Goal: Task Accomplishment & Management: Use online tool/utility

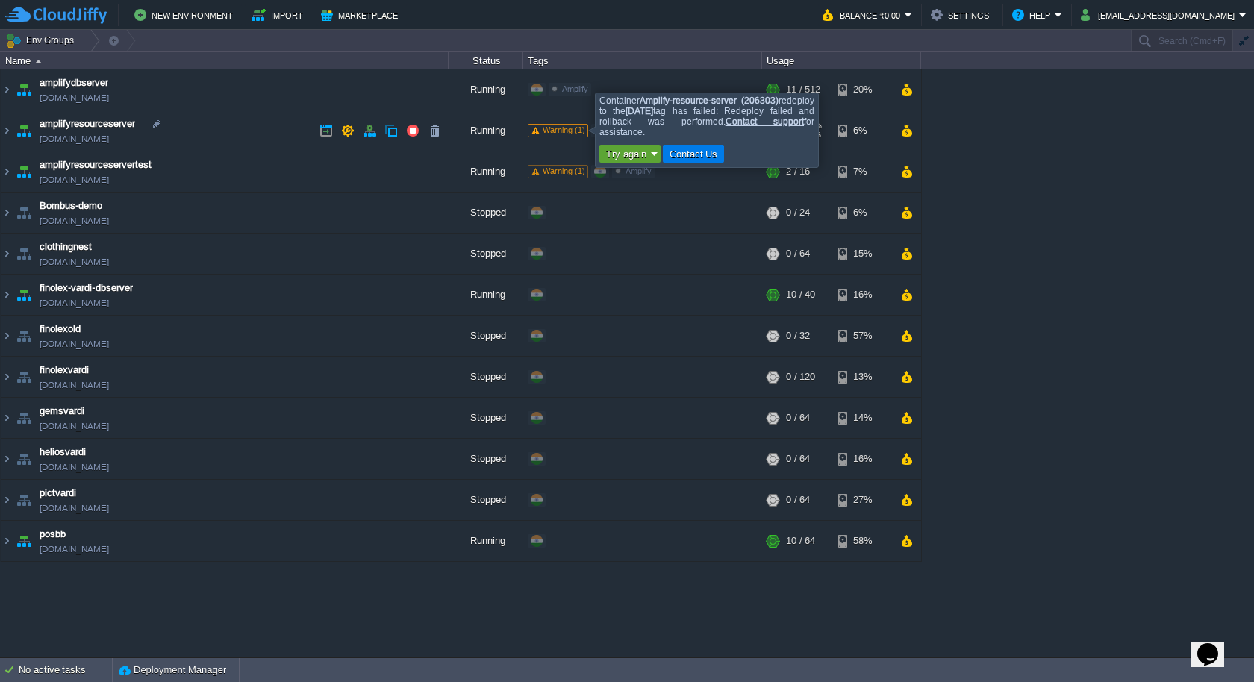
click at [566, 136] on div "Warning (1)" at bounding box center [558, 130] width 60 height 13
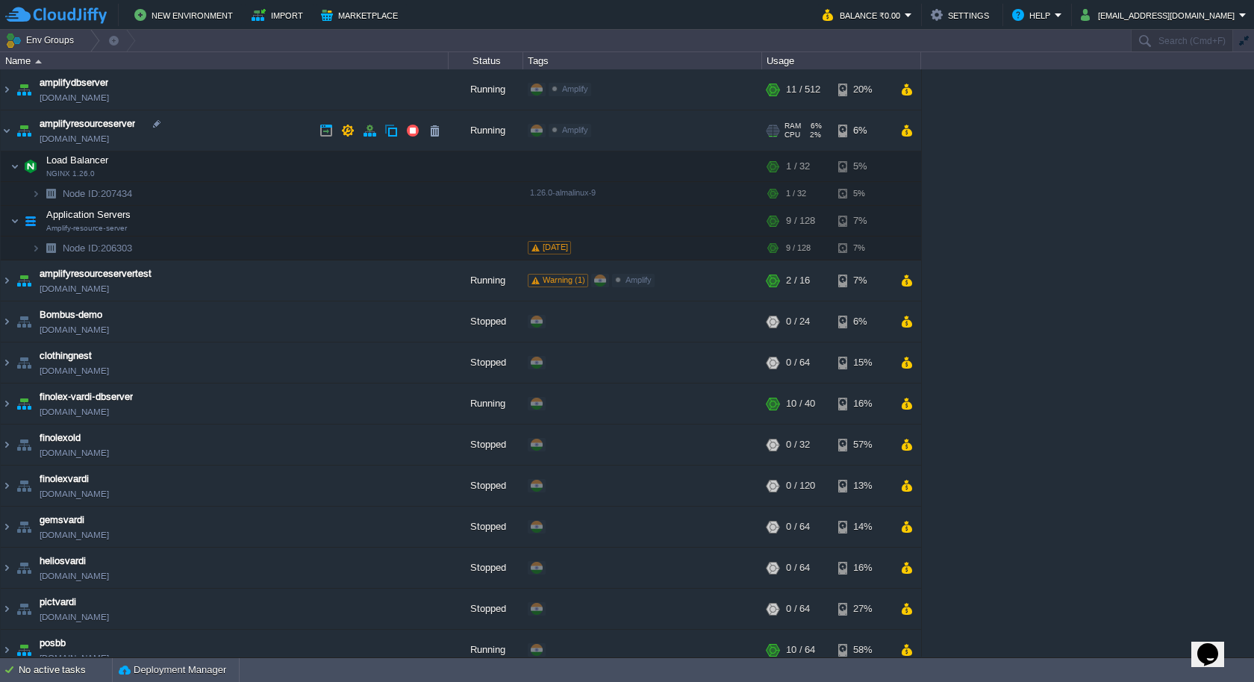
click at [566, 136] on div "Amplify" at bounding box center [570, 130] width 43 height 13
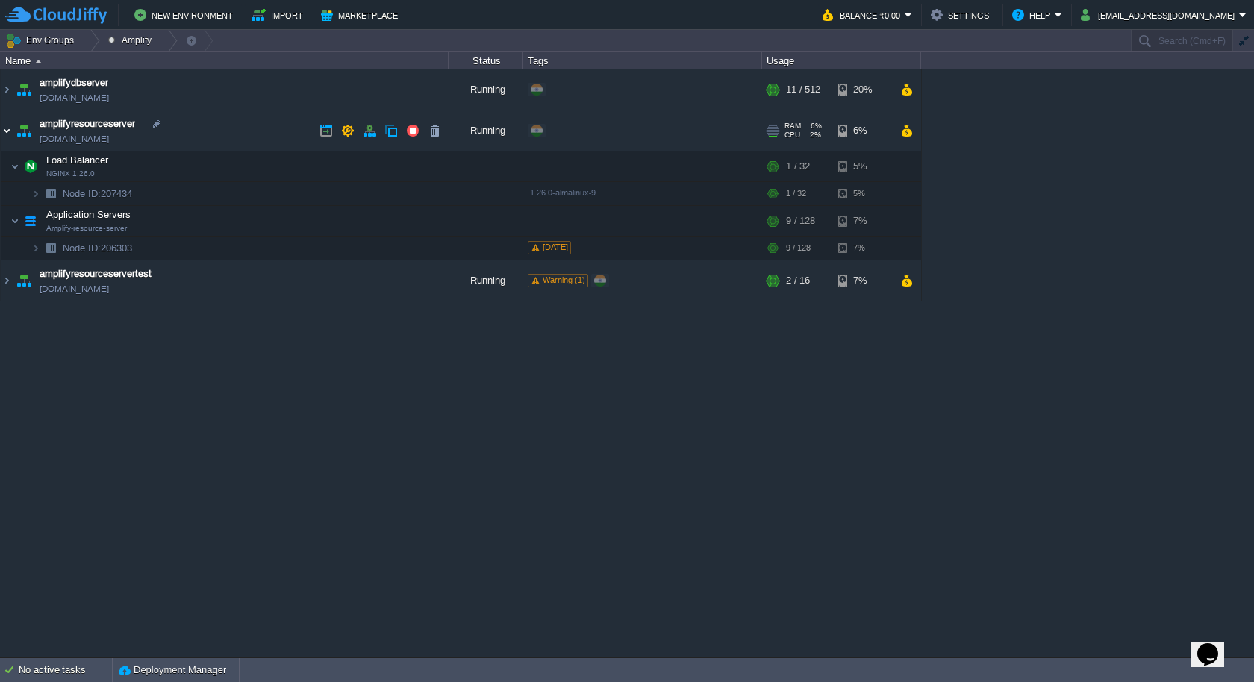
click at [6, 126] on img at bounding box center [7, 130] width 12 height 40
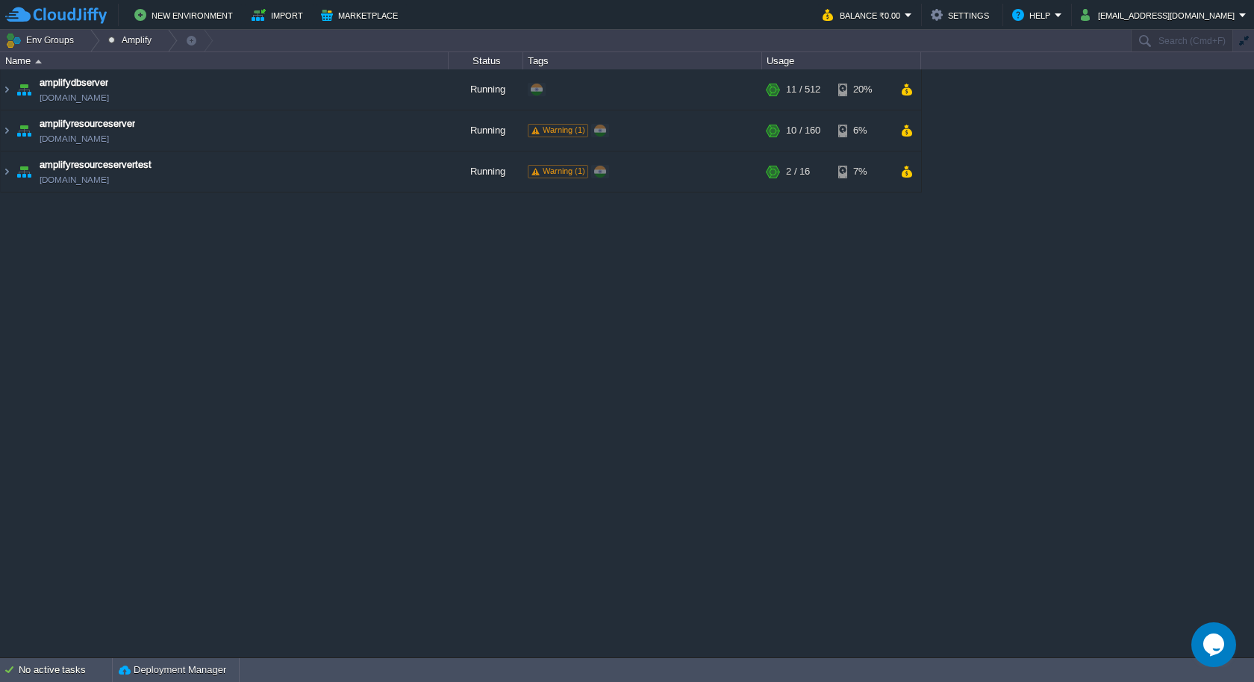
click at [37, 62] on img at bounding box center [38, 62] width 7 height 4
click at [7, 126] on img at bounding box center [7, 130] width 12 height 40
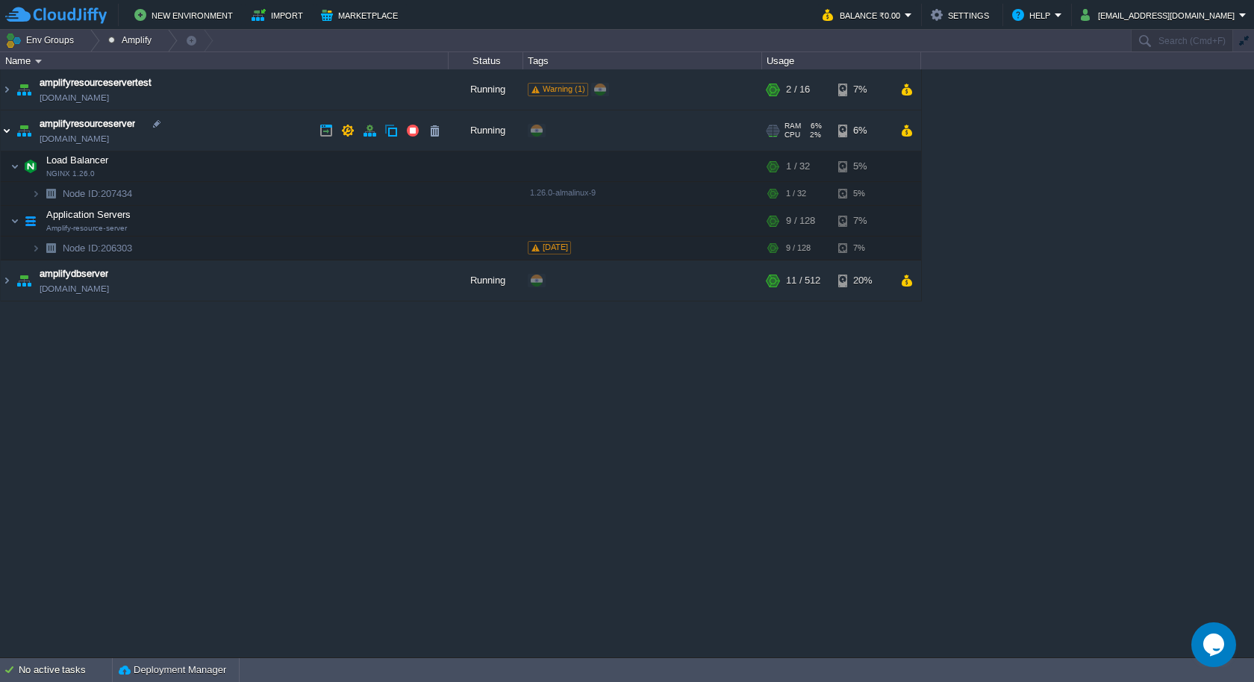
click at [7, 126] on img at bounding box center [7, 130] width 12 height 40
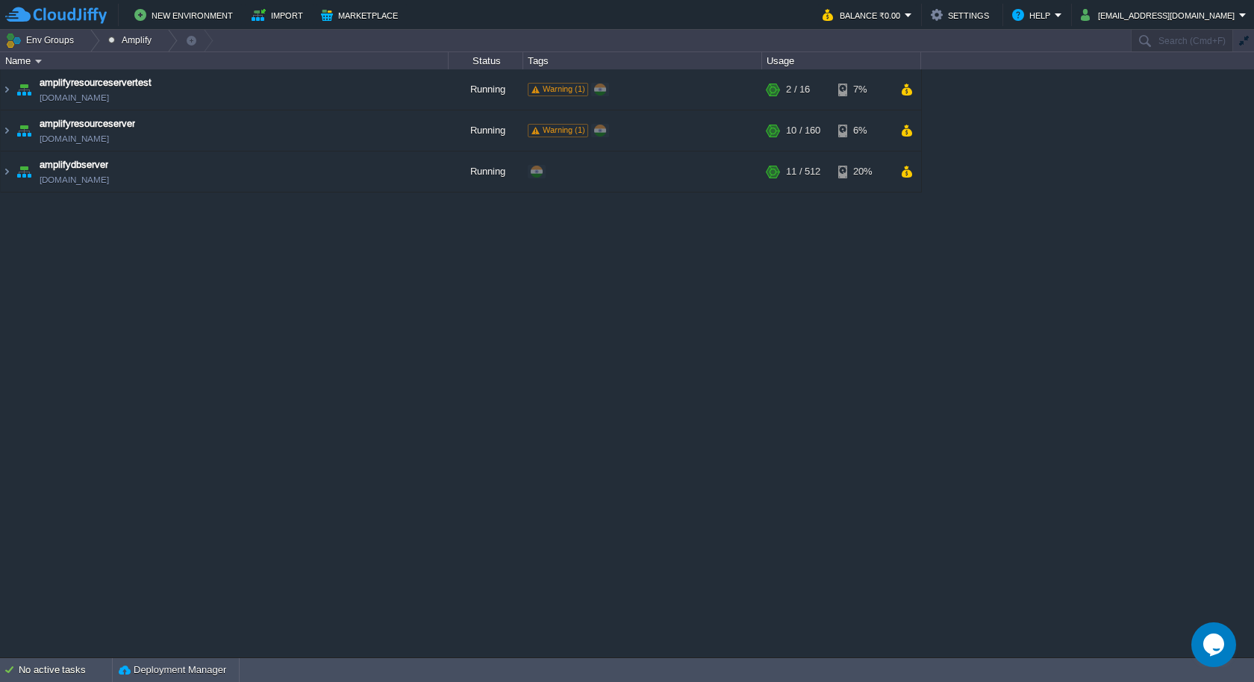
click at [567, 59] on div "Tags" at bounding box center [642, 60] width 237 height 17
click at [585, 93] on div "Warning (1)" at bounding box center [558, 89] width 60 height 13
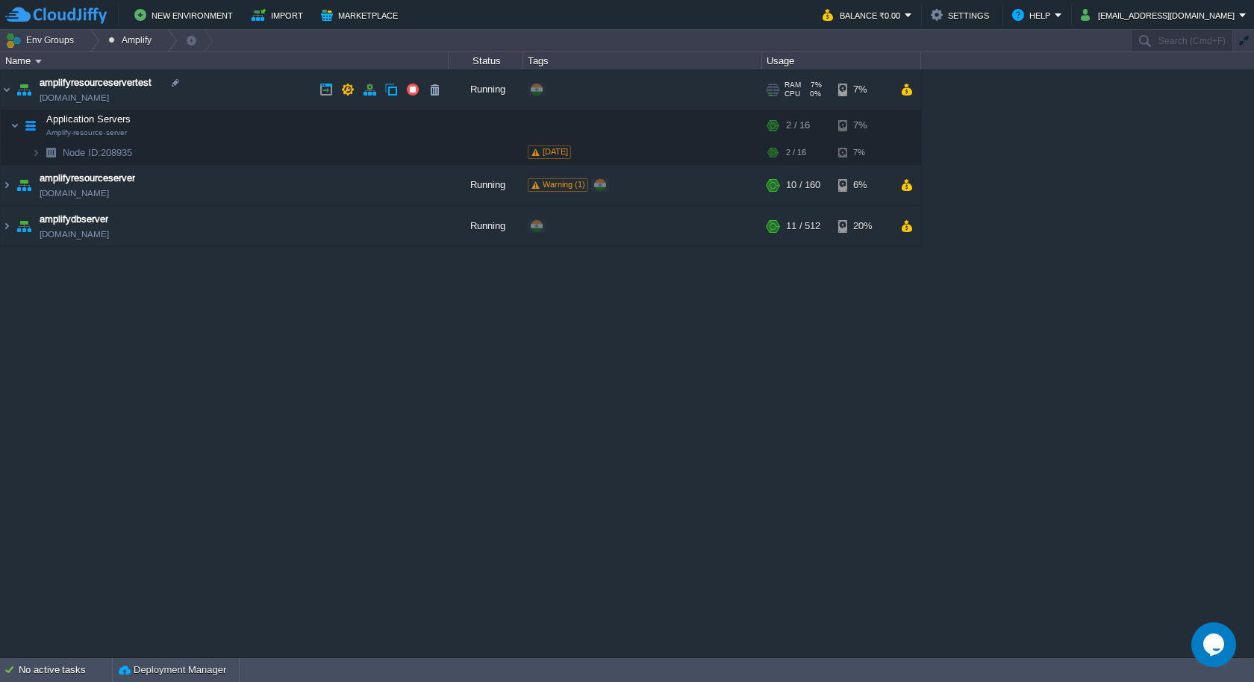
click at [570, 88] on div "Edit" at bounding box center [563, 89] width 29 height 13
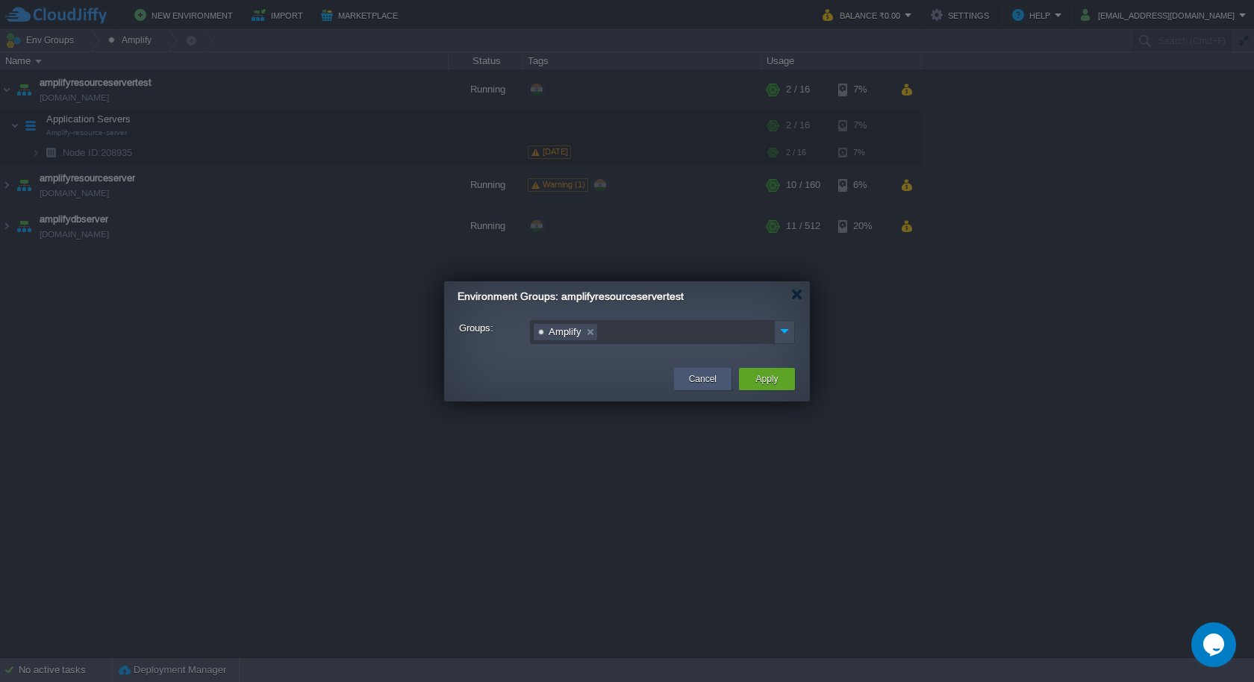
click at [700, 383] on button "Cancel" at bounding box center [703, 379] width 28 height 15
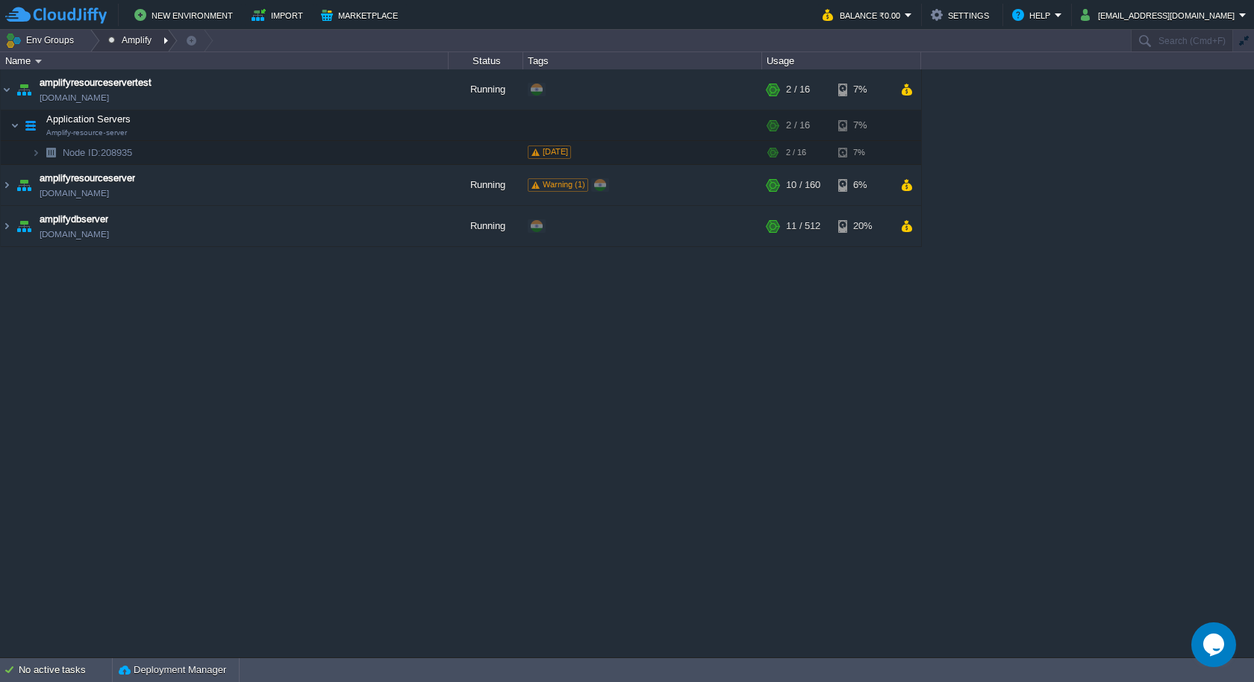
click at [158, 39] on div at bounding box center [168, 41] width 20 height 22
click at [113, 43] on button "Amplify" at bounding box center [132, 40] width 49 height 21
click at [66, 42] on button "Env Groups" at bounding box center [42, 40] width 74 height 21
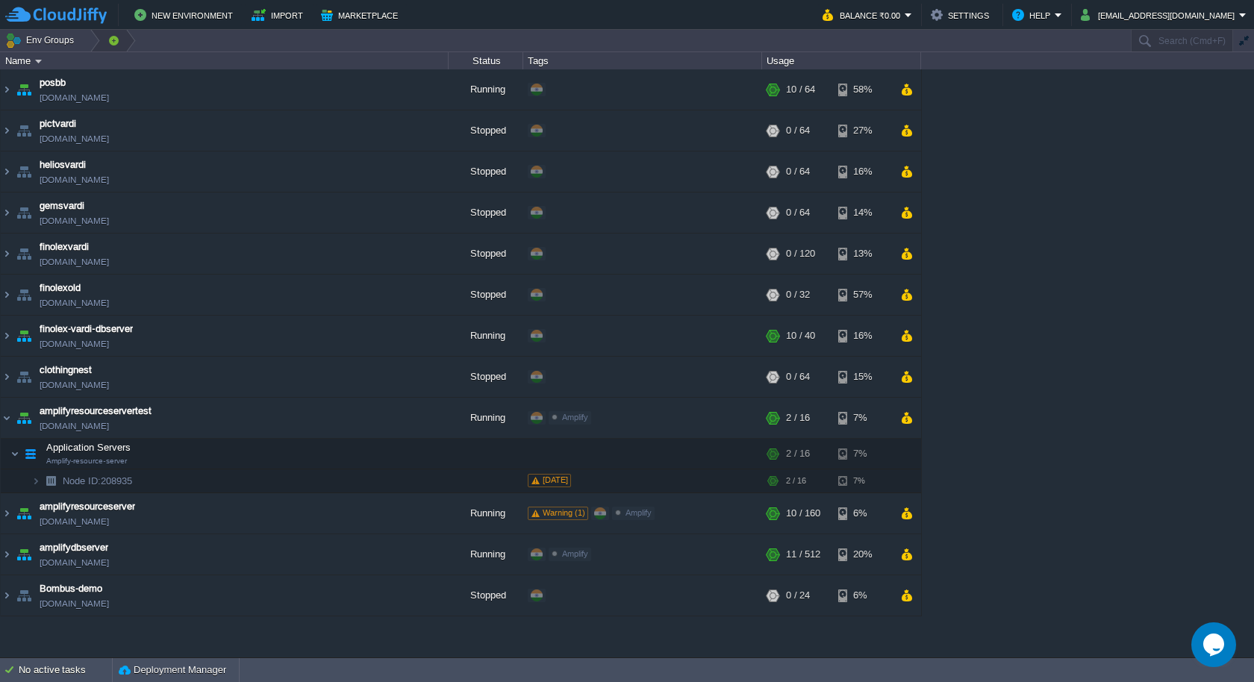
click at [116, 42] on div at bounding box center [126, 41] width 20 height 22
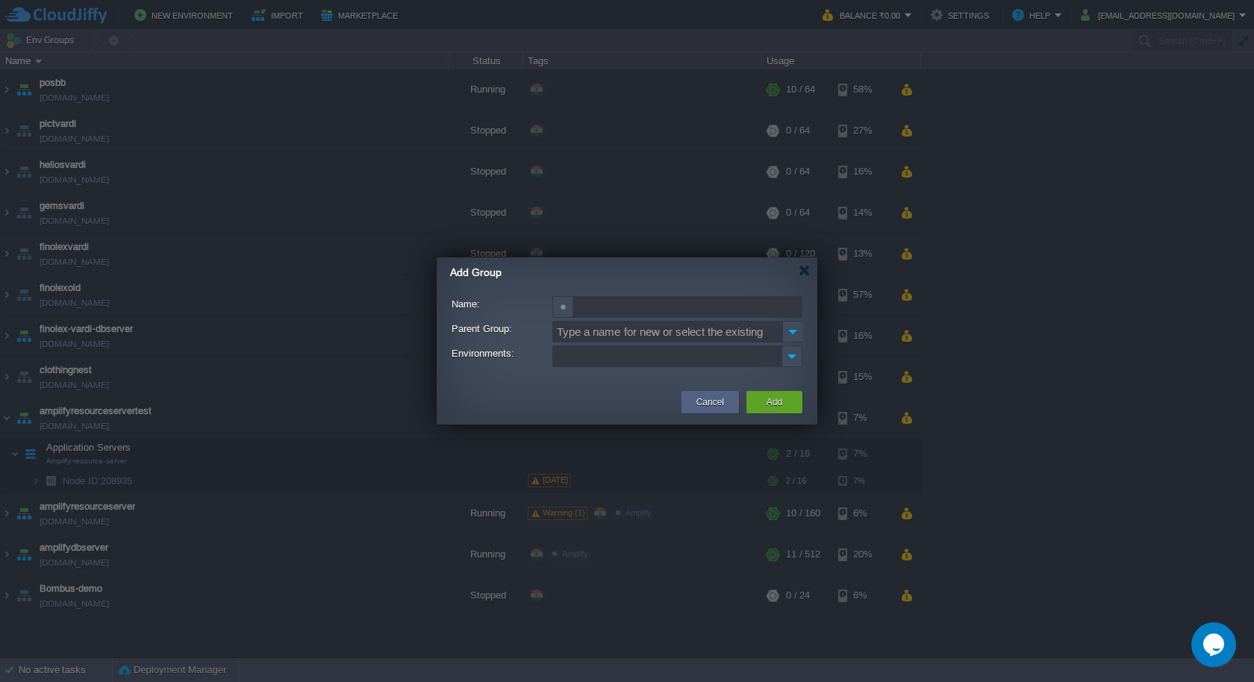
scroll to position [0, 1]
click at [712, 405] on button "Cancel" at bounding box center [711, 402] width 28 height 15
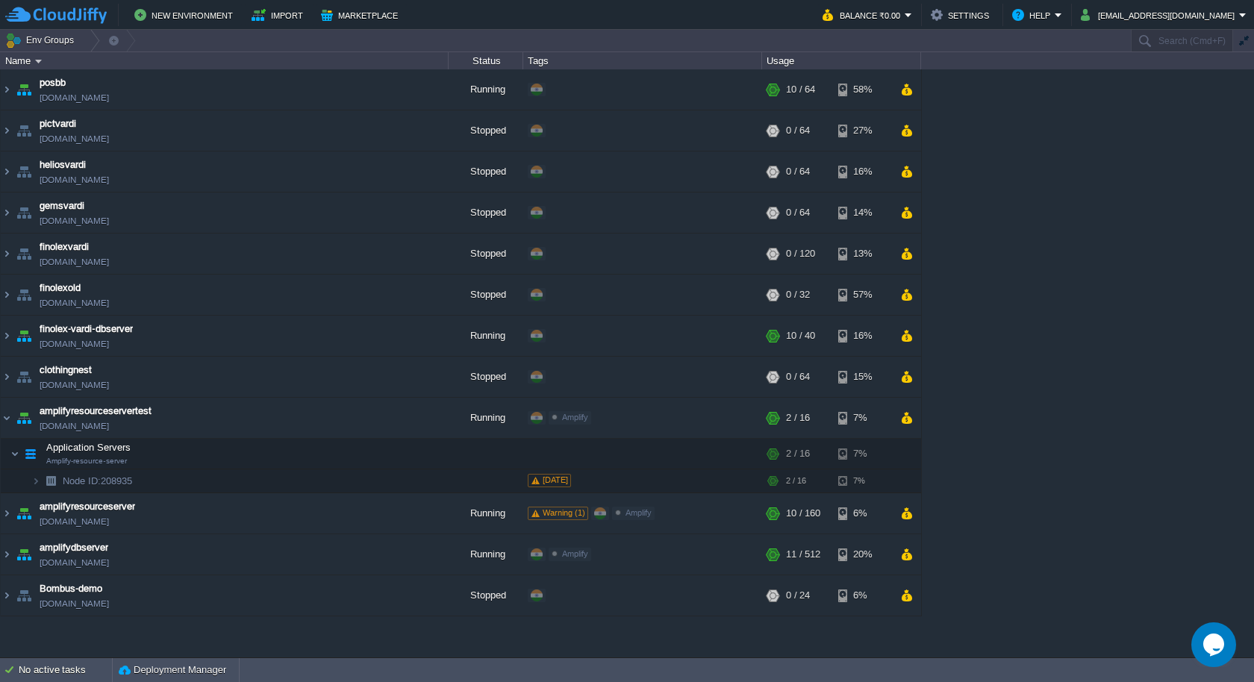
click at [29, 58] on div "Name" at bounding box center [224, 60] width 446 height 17
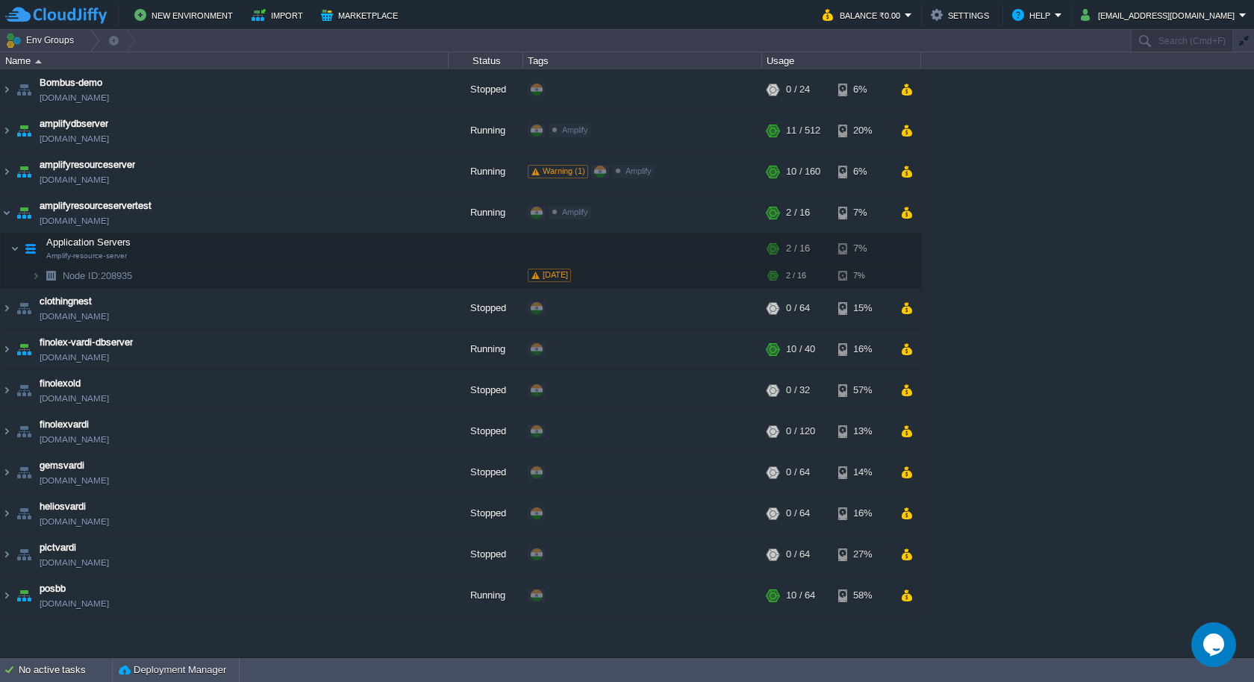
click at [1253, 419] on div "Bombus-demo bombus-demo.cloudjiffy.net Stopped + Add to Env Group RAM 0% CPU 0%…" at bounding box center [627, 363] width 1254 height 588
